Goal: Download file/media

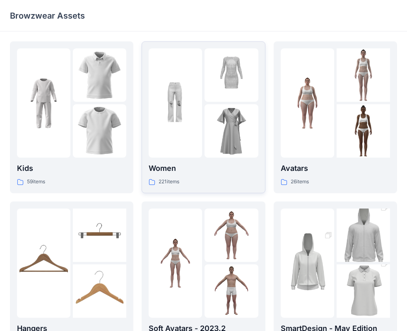
click at [206, 148] on img at bounding box center [230, 130] width 53 height 53
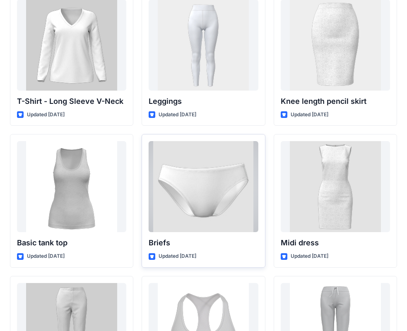
scroll to position [6873, 0]
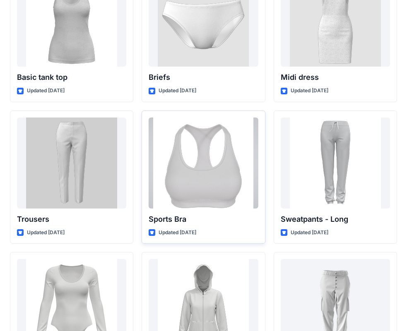
click at [218, 170] on div at bounding box center [202, 162] width 109 height 91
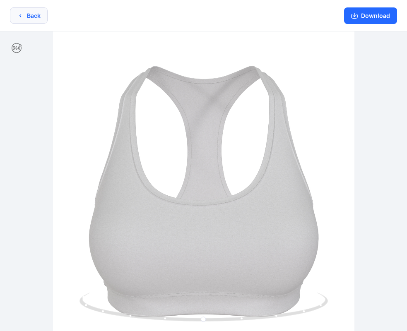
click at [44, 15] on button "Back" at bounding box center [29, 15] width 38 height 16
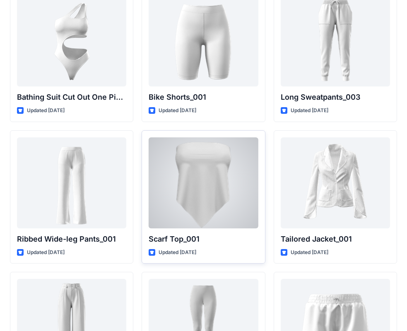
scroll to position [9139, 0]
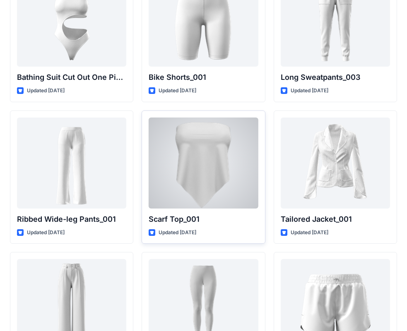
click at [230, 199] on div at bounding box center [202, 162] width 109 height 91
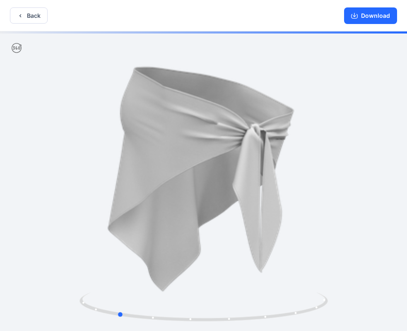
drag, startPoint x: 214, startPoint y: 234, endPoint x: 132, endPoint y: 222, distance: 83.2
click at [132, 222] on div at bounding box center [203, 181] width 407 height 301
click at [15, 17] on button "Back" at bounding box center [29, 15] width 38 height 16
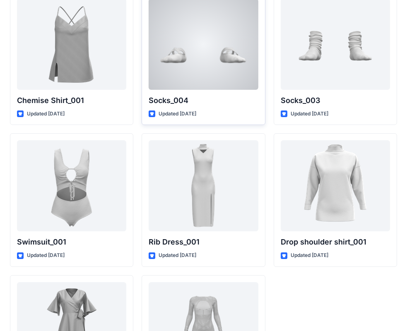
scroll to position [10024, 0]
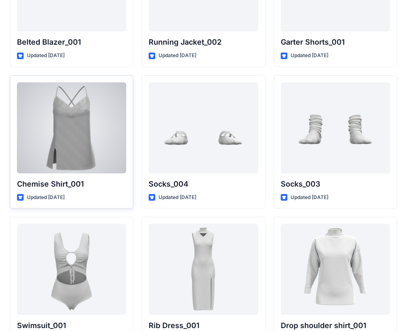
click at [84, 164] on div at bounding box center [71, 127] width 109 height 91
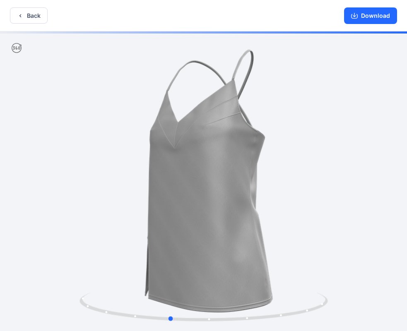
drag, startPoint x: 231, startPoint y: 207, endPoint x: 201, endPoint y: 218, distance: 31.7
click at [199, 227] on div at bounding box center [203, 181] width 407 height 301
click at [388, 12] on button "Download" at bounding box center [370, 15] width 53 height 17
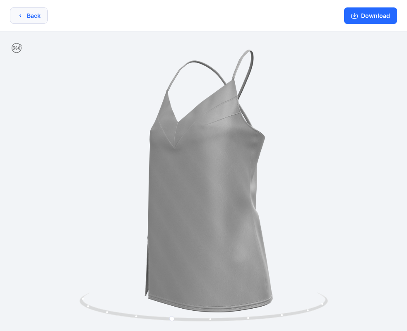
click at [32, 23] on button "Back" at bounding box center [29, 15] width 38 height 16
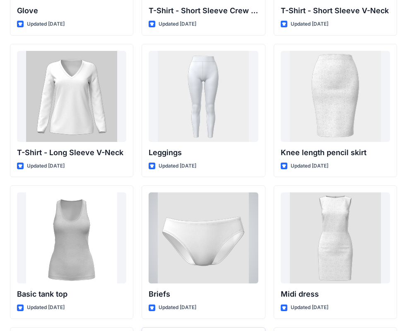
scroll to position [6804, 0]
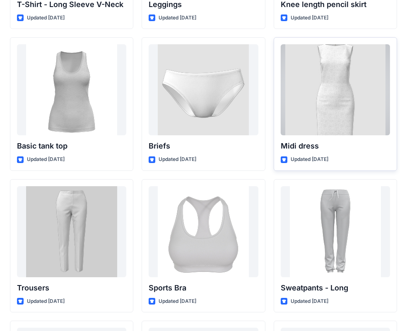
click at [326, 142] on p "Midi dress" at bounding box center [334, 146] width 109 height 12
click at [325, 111] on div at bounding box center [334, 89] width 109 height 91
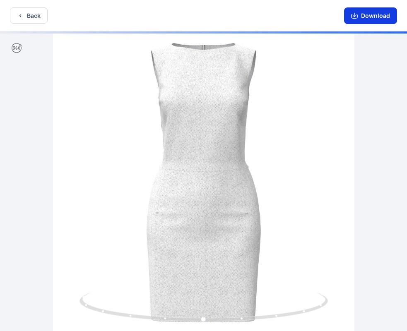
click at [353, 19] on button "Download" at bounding box center [370, 15] width 53 height 17
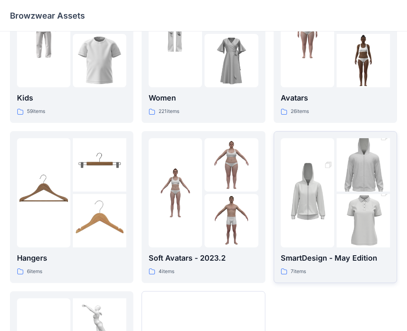
scroll to position [83, 0]
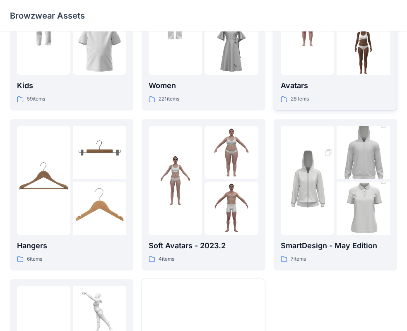
click at [346, 100] on div "26 items" at bounding box center [334, 99] width 109 height 9
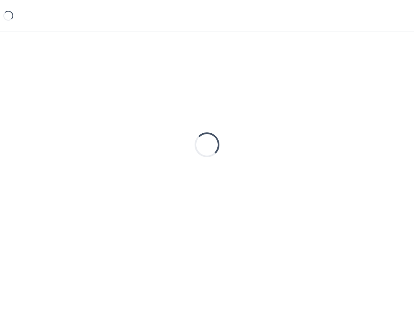
click at [346, 100] on div "Loading..." at bounding box center [207, 144] width 394 height 207
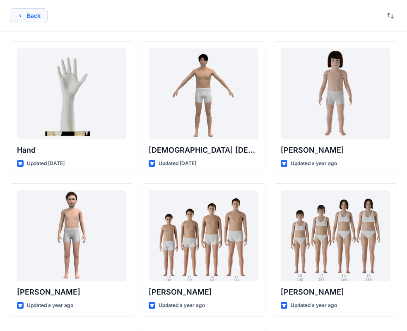
click at [21, 17] on icon "button" at bounding box center [20, 15] width 7 height 7
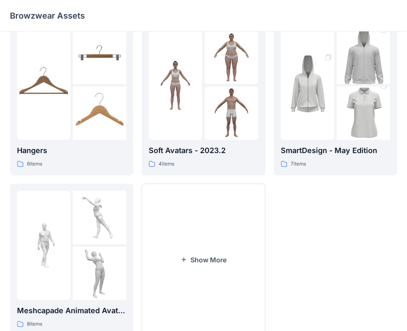
scroll to position [206, 0]
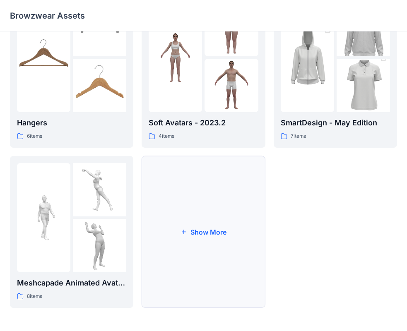
click at [199, 274] on button "Show More" at bounding box center [202, 232] width 123 height 152
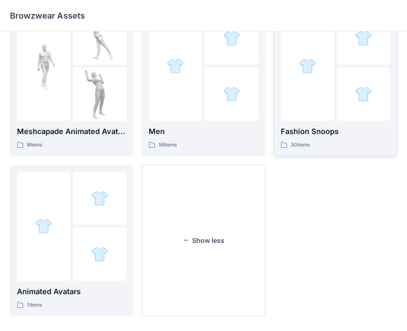
scroll to position [365, 0]
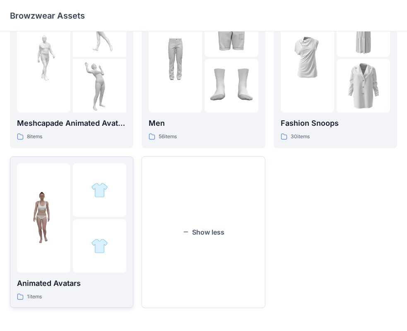
click at [76, 271] on div at bounding box center [99, 245] width 53 height 53
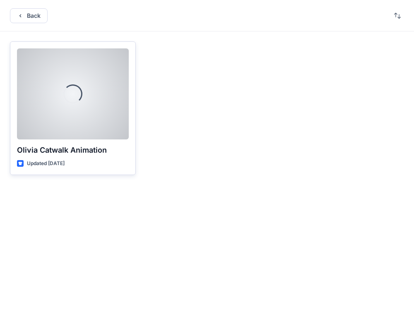
click at [69, 124] on div at bounding box center [73, 93] width 112 height 91
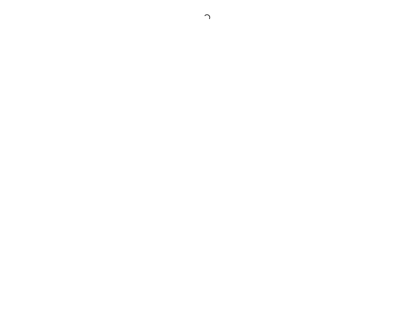
click at [69, 124] on div at bounding box center [207, 165] width 414 height 331
